Goal: Navigation & Orientation: Find specific page/section

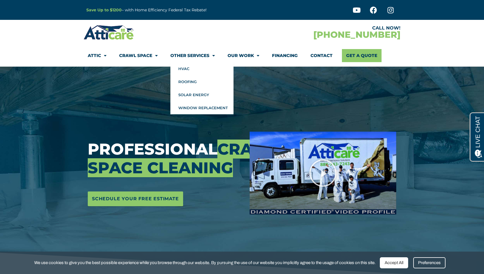
click at [191, 51] on link "Other Services" at bounding box center [193, 55] width 44 height 13
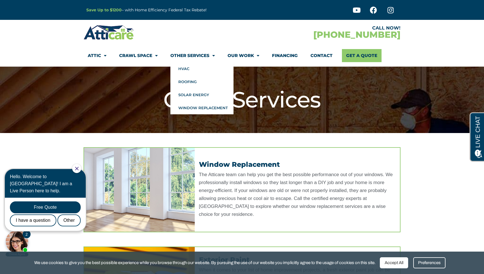
click at [190, 52] on link "Other Services" at bounding box center [193, 55] width 44 height 13
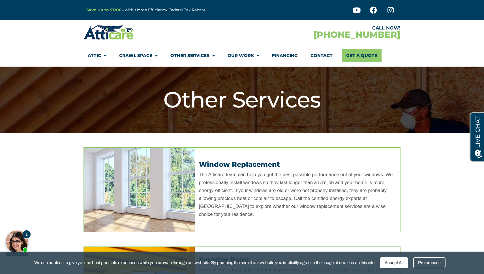
click at [190, 52] on link "Other Services" at bounding box center [193, 55] width 44 height 13
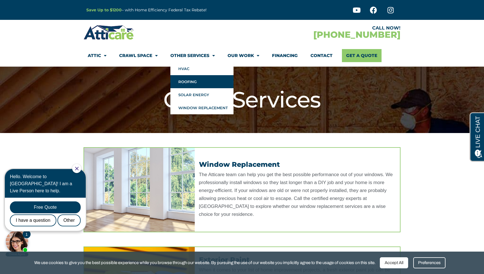
click at [198, 83] on link "Roofing" at bounding box center [202, 81] width 63 height 13
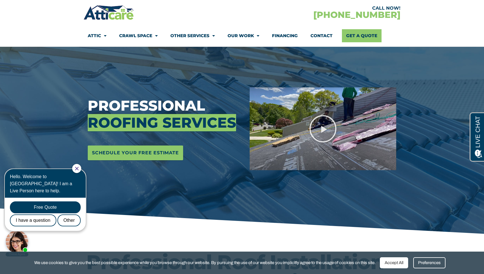
scroll to position [45, 0]
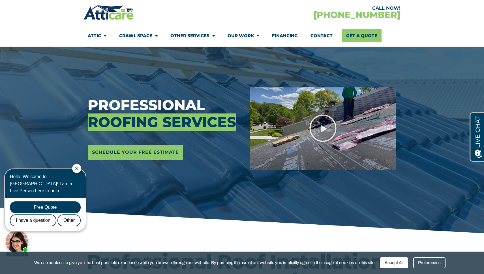
click at [81, 171] on div at bounding box center [76, 168] width 9 height 9
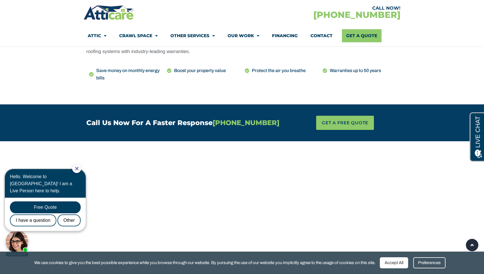
scroll to position [240, 0]
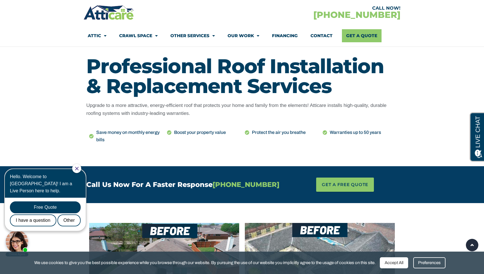
click at [322, 36] on link "Contact" at bounding box center [322, 35] width 22 height 13
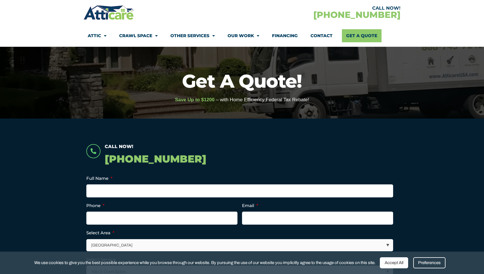
scroll to position [28, 0]
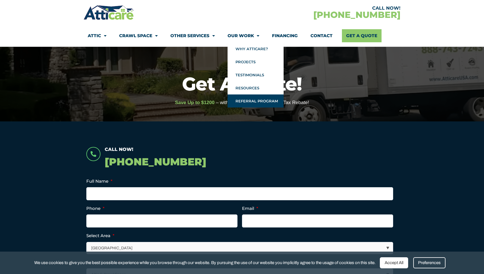
click at [258, 103] on link "Referral Program" at bounding box center [256, 100] width 56 height 13
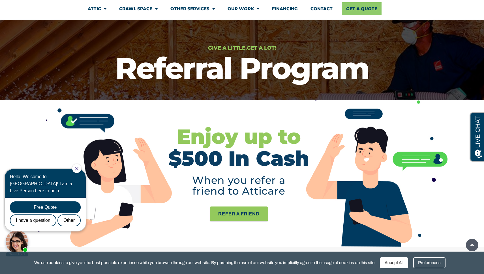
scroll to position [14, 0]
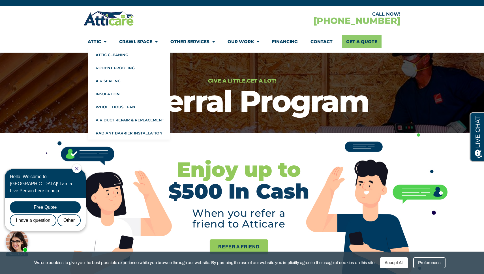
click at [102, 40] on span "Menu" at bounding box center [103, 42] width 5 height 10
